Goal: Information Seeking & Learning: Learn about a topic

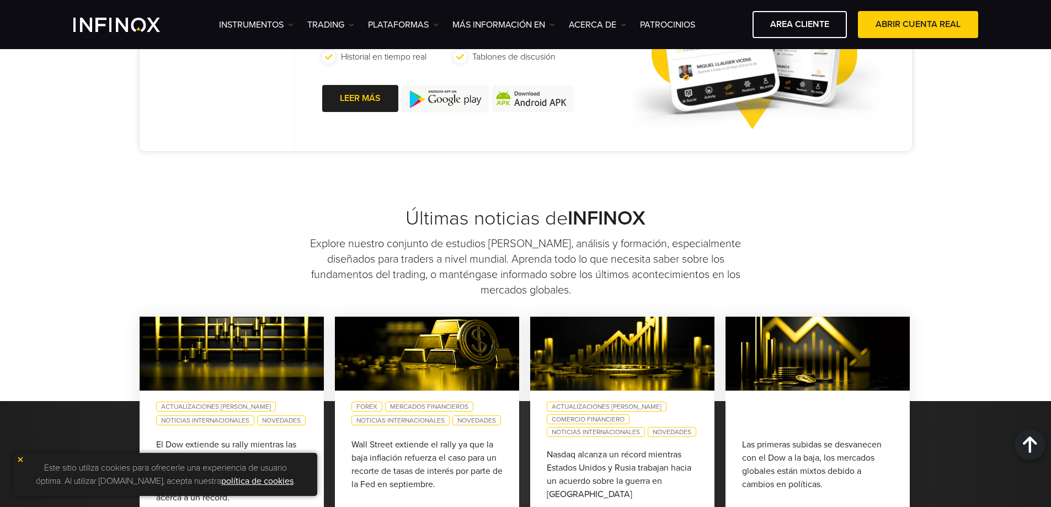
scroll to position [1049, 0]
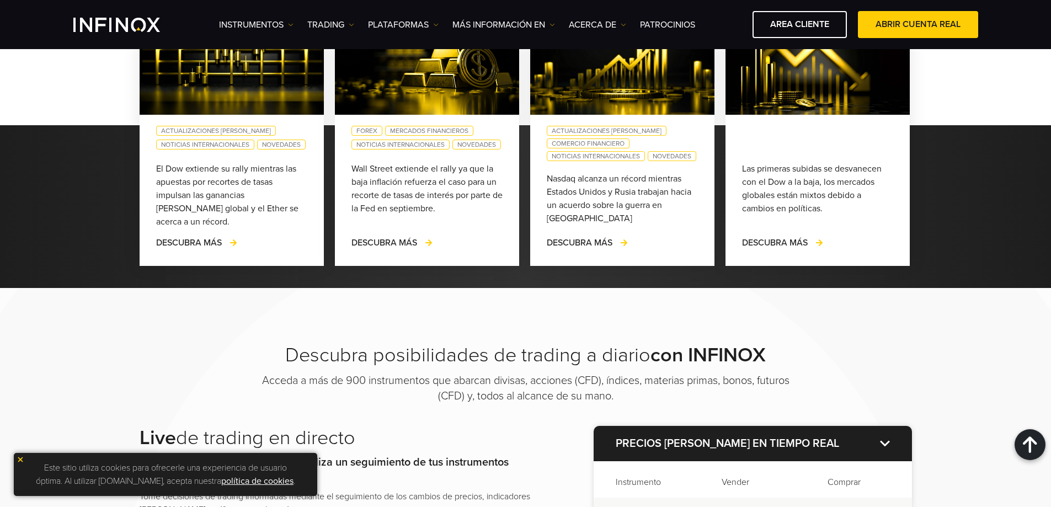
click at [22, 460] on img at bounding box center [21, 460] width 8 height 8
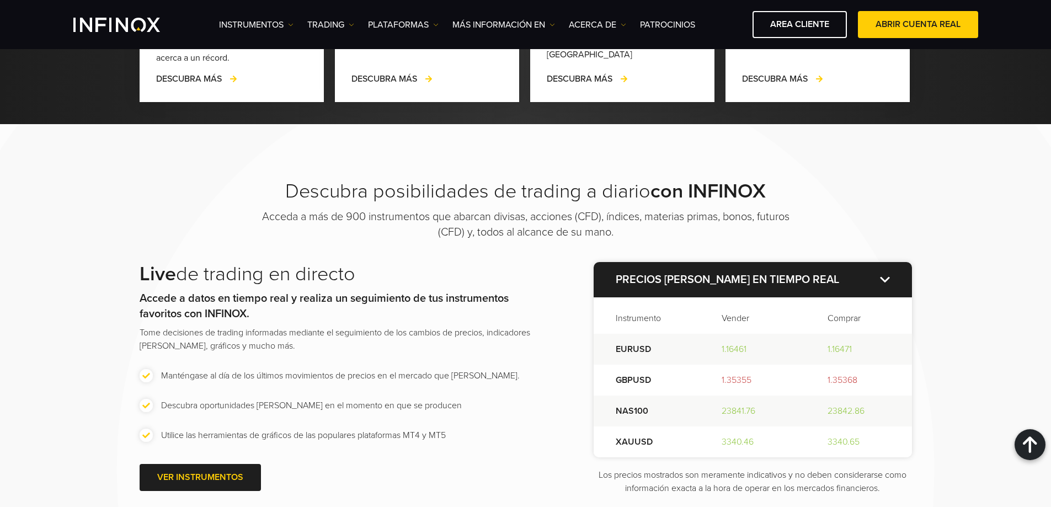
scroll to position [1269, 0]
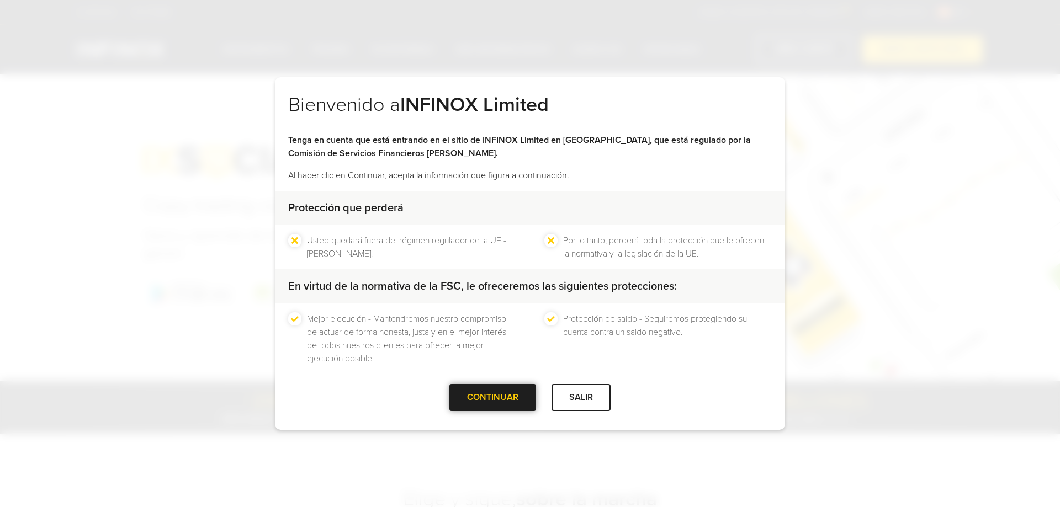
click at [506, 401] on div "CONTINUAR" at bounding box center [492, 397] width 87 height 27
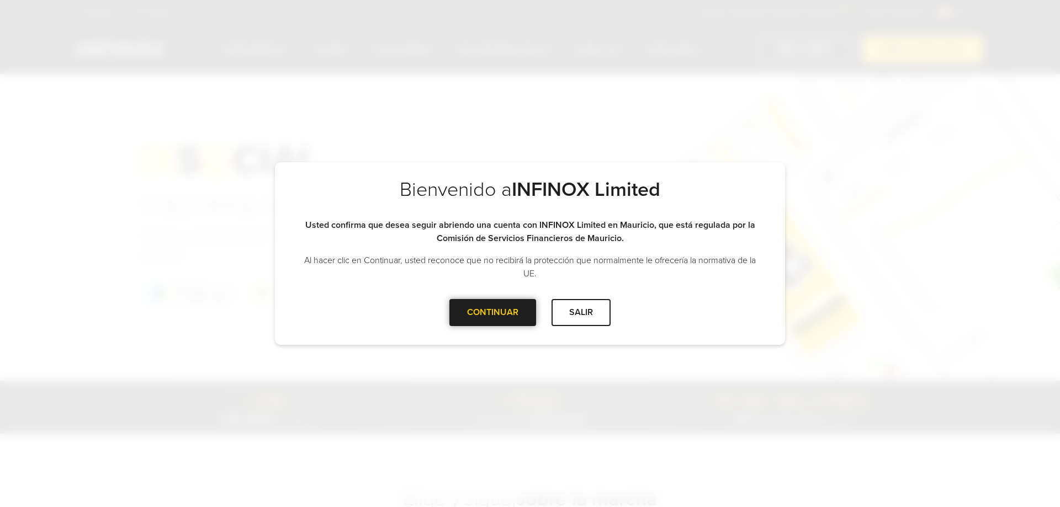
click at [493, 312] on div at bounding box center [493, 312] width 0 height 0
